Goal: Information Seeking & Learning: Learn about a topic

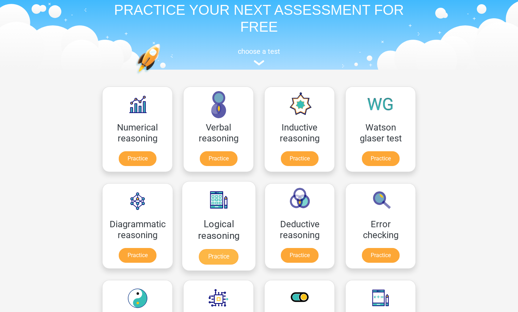
scroll to position [18, 0]
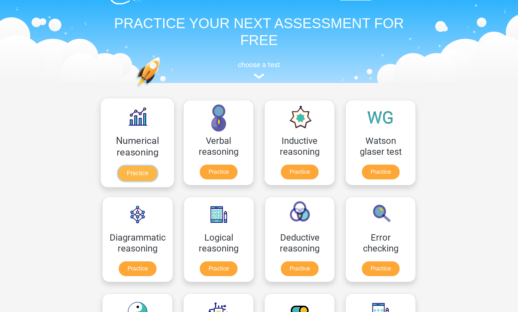
click at [149, 173] on link "Practice" at bounding box center [137, 173] width 39 height 15
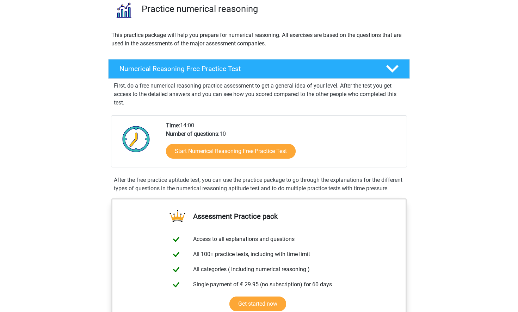
scroll to position [62, 0]
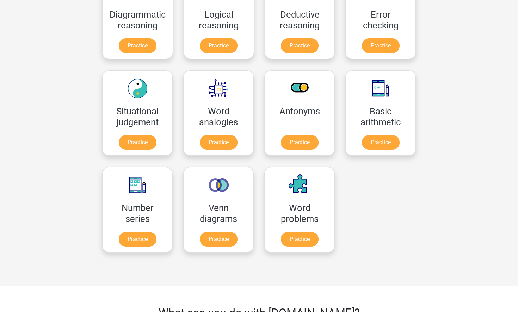
scroll to position [584, 0]
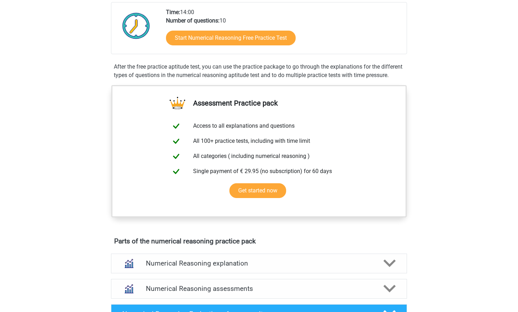
scroll to position [136, 0]
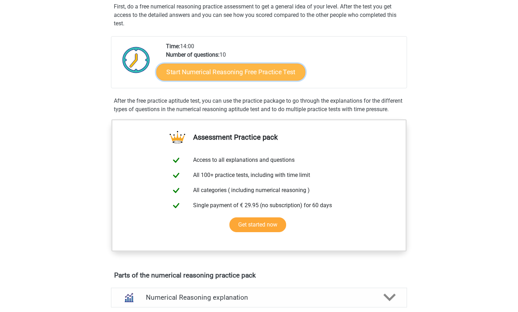
click at [268, 69] on link "Start Numerical Reasoning Free Practice Test" at bounding box center [230, 71] width 149 height 17
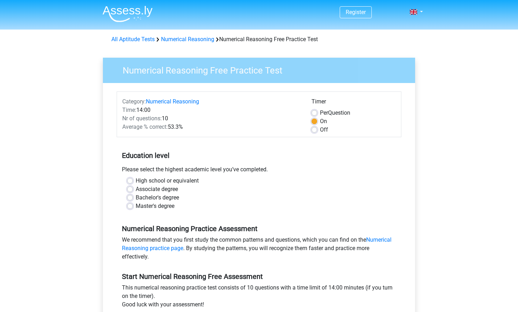
scroll to position [47, 0]
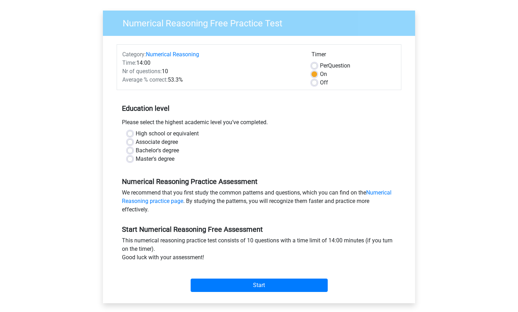
click at [320, 75] on label "On" at bounding box center [323, 74] width 7 height 8
click at [315, 75] on input "On" at bounding box center [314, 73] width 6 height 7
click at [278, 86] on div "Category: Numerical Reasoning Time: 14:00 Nr of questions: 10 Average % correct…" at bounding box center [211, 68] width 189 height 37
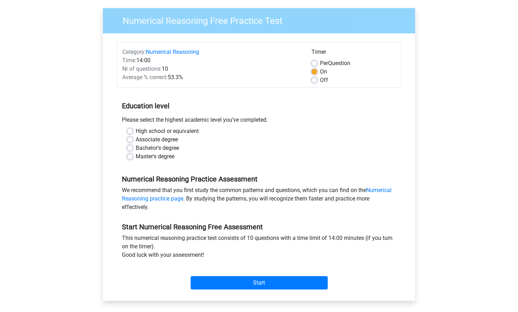
scroll to position [57, 0]
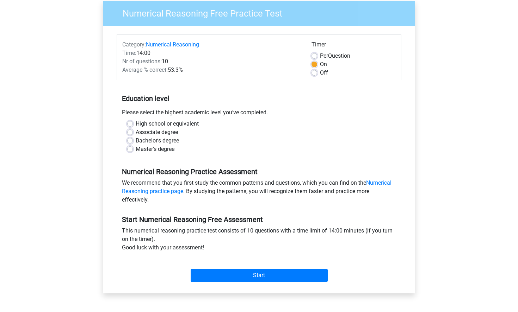
click at [161, 139] on label "Bachelor's degree" at bounding box center [157, 141] width 43 height 8
click at [133, 139] on input "Bachelor's degree" at bounding box center [130, 140] width 6 height 7
radio input "true"
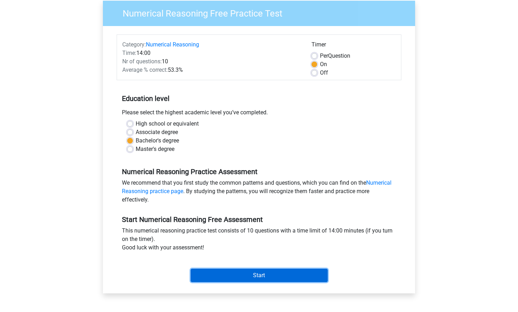
click at [251, 269] on input "Start" at bounding box center [259, 275] width 137 height 13
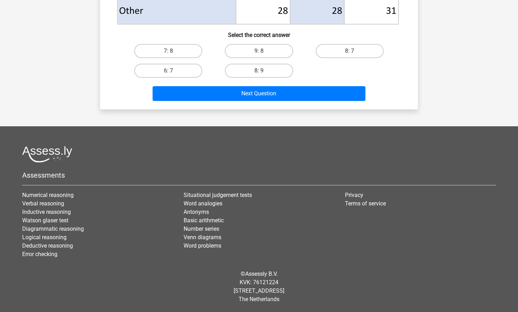
scroll to position [386, 0]
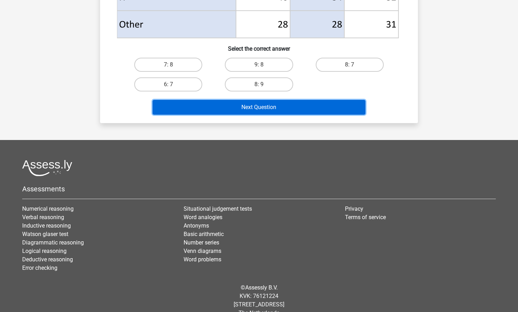
click at [313, 102] on button "Next Question" at bounding box center [258, 107] width 213 height 15
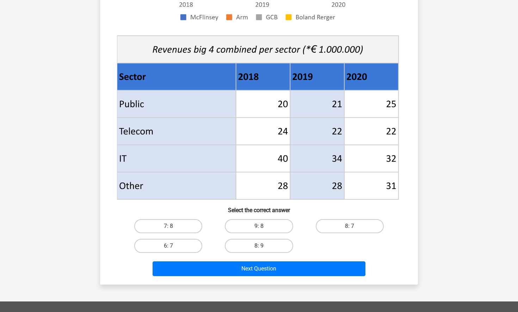
scroll to position [255, 0]
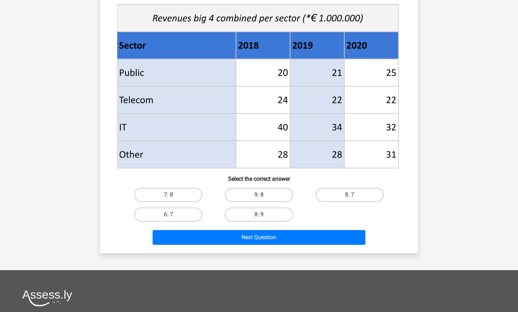
click at [259, 192] on label "9: 8" at bounding box center [259, 195] width 68 height 14
click at [259, 195] on input "9: 8" at bounding box center [261, 197] width 5 height 5
radio input "true"
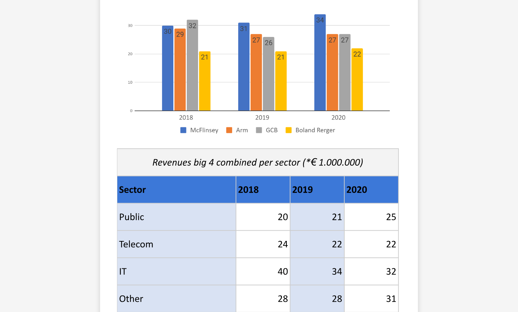
scroll to position [234, 0]
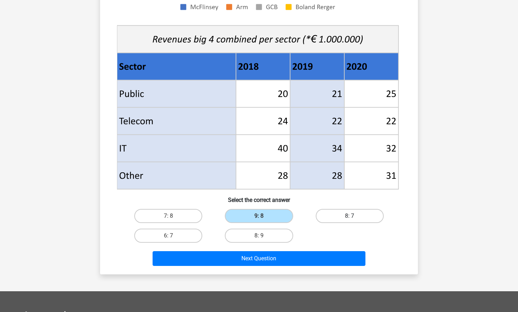
click at [325, 215] on label "8: 7" at bounding box center [350, 216] width 68 height 14
click at [349, 216] on input "8: 7" at bounding box center [351, 218] width 5 height 5
radio input "true"
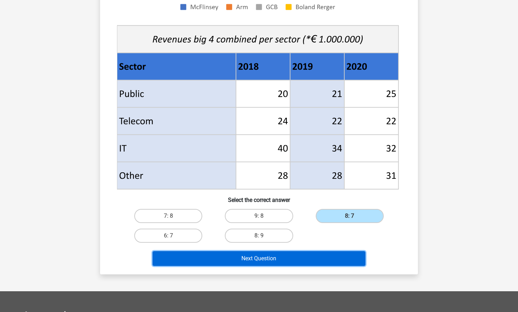
click at [284, 257] on button "Next Question" at bounding box center [258, 258] width 213 height 15
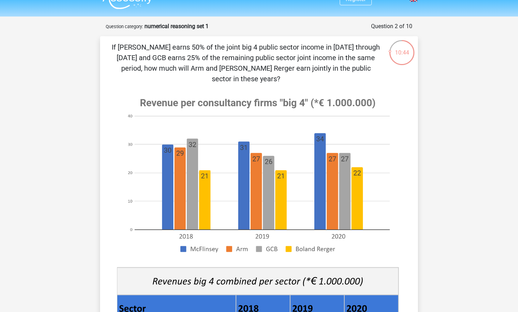
scroll to position [15, 0]
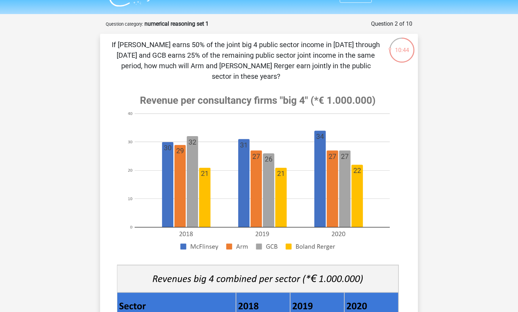
click at [224, 132] on image at bounding box center [257, 173] width 281 height 172
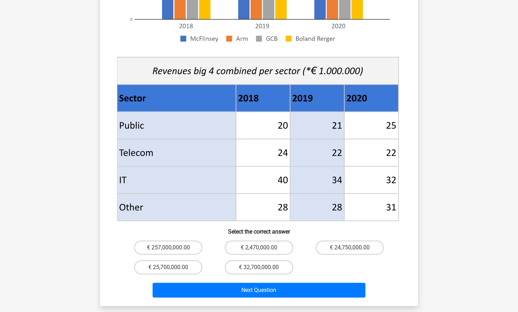
scroll to position [261, 0]
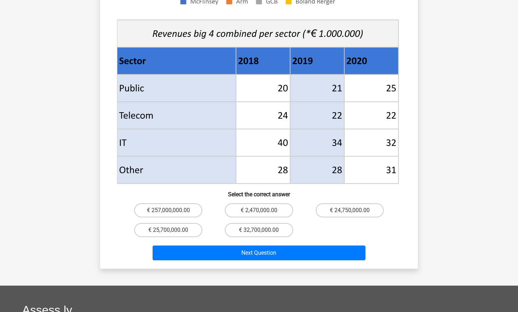
click at [291, 103] on icon at bounding box center [317, 115] width 54 height 27
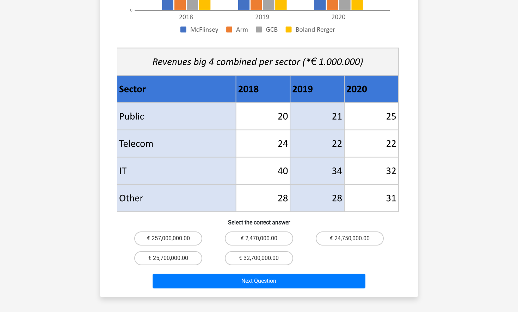
scroll to position [234, 0]
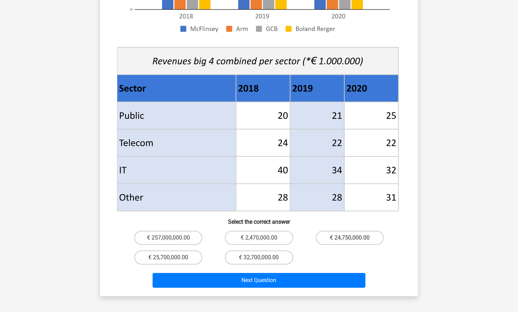
click at [342, 231] on label "€ 24,750,000.00" at bounding box center [350, 238] width 68 height 14
click at [349, 238] on input "€ 24,750,000.00" at bounding box center [351, 240] width 5 height 5
radio input "true"
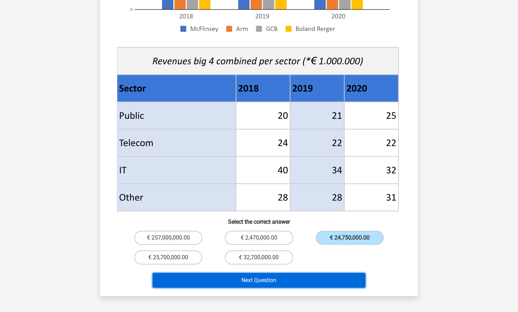
click at [302, 275] on button "Next Question" at bounding box center [258, 280] width 213 height 15
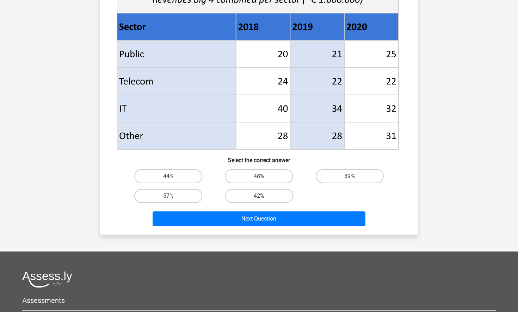
scroll to position [0, 0]
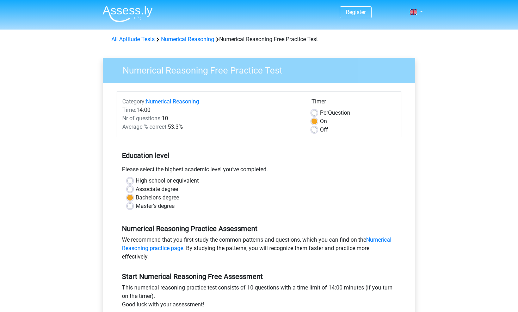
scroll to position [57, 0]
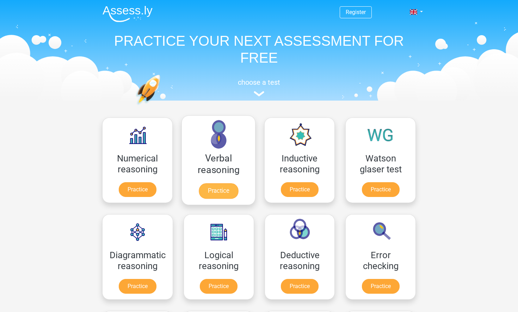
scroll to position [0, 0]
